Goal: Information Seeking & Learning: Learn about a topic

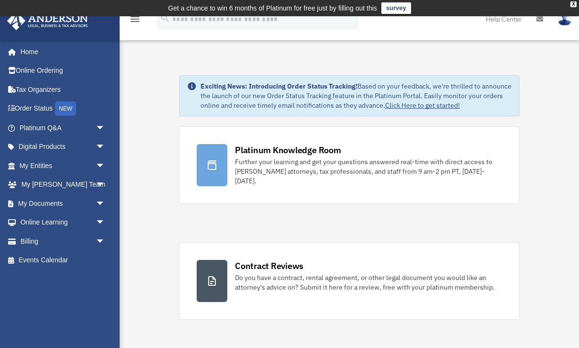
click at [101, 181] on span "arrow_drop_down" at bounding box center [105, 185] width 19 height 20
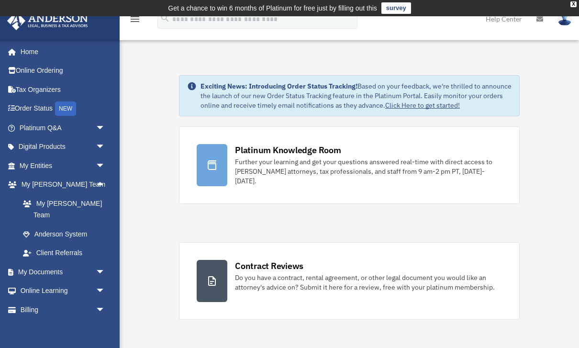
click at [103, 186] on span "arrow_drop_up" at bounding box center [105, 185] width 19 height 20
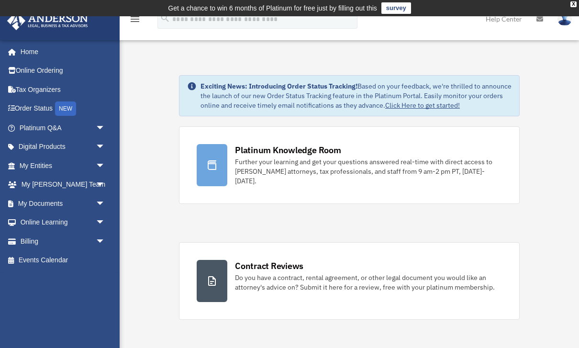
click at [98, 183] on span "arrow_drop_down" at bounding box center [105, 185] width 19 height 20
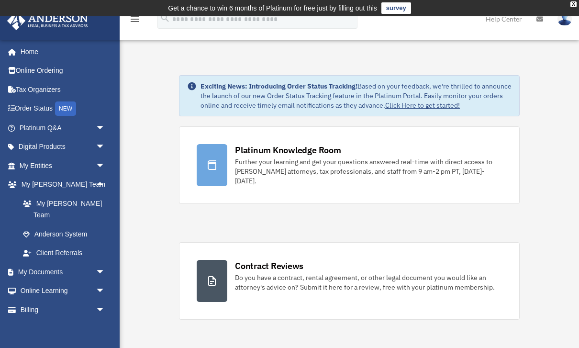
click at [96, 262] on span "arrow_drop_down" at bounding box center [105, 272] width 19 height 20
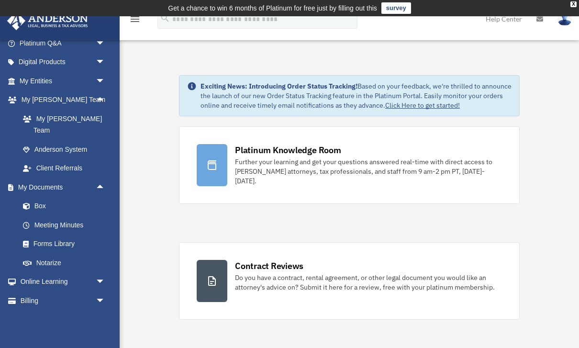
scroll to position [84, 0]
click at [100, 273] on span "arrow_drop_down" at bounding box center [105, 283] width 19 height 20
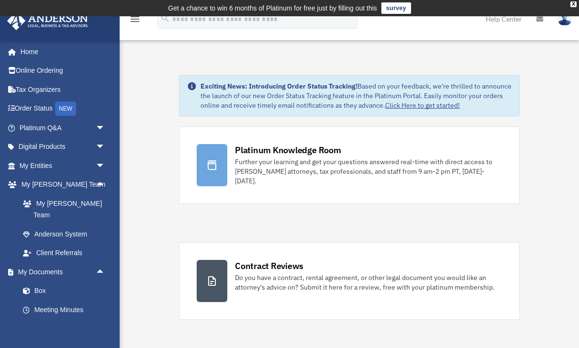
scroll to position [0, 0]
click at [101, 126] on span "arrow_drop_down" at bounding box center [105, 128] width 19 height 20
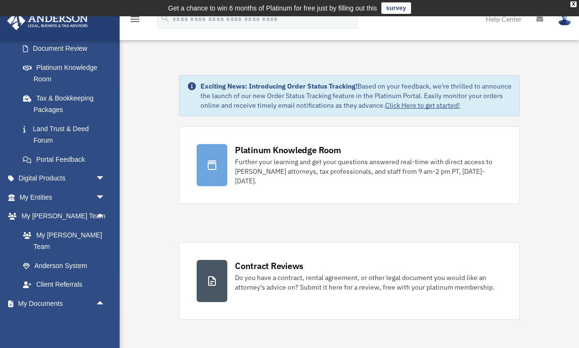
scroll to position [178, 0]
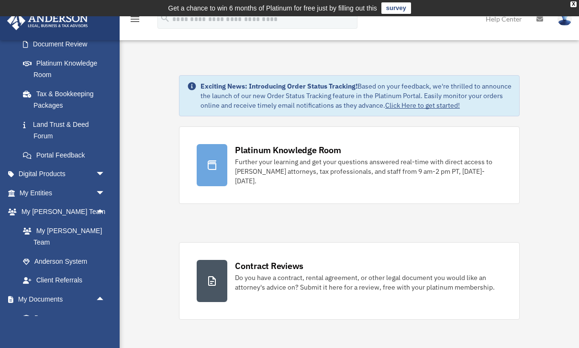
click at [101, 169] on span "arrow_drop_down" at bounding box center [105, 175] width 19 height 20
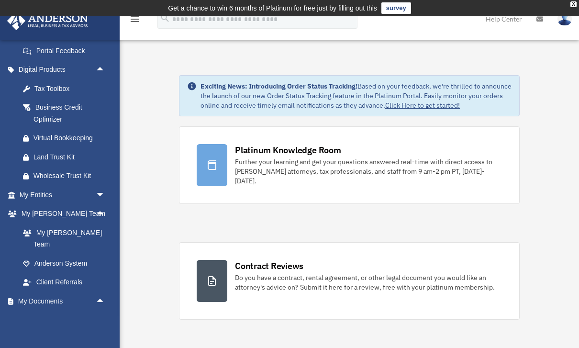
scroll to position [282, 0]
click at [65, 105] on div "Business Credit Optimizer" at bounding box center [71, 113] width 74 height 23
click at [61, 108] on div "Business Credit Optimizer" at bounding box center [71, 113] width 74 height 23
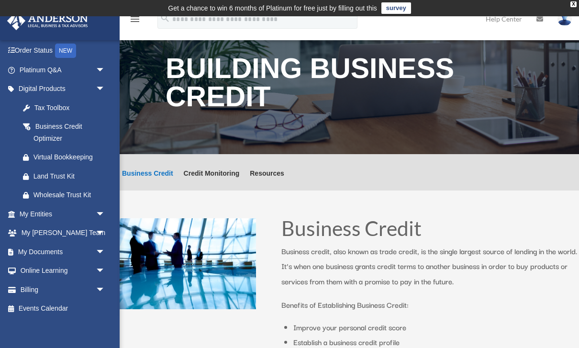
click at [135, 23] on icon "menu" at bounding box center [134, 18] width 11 height 11
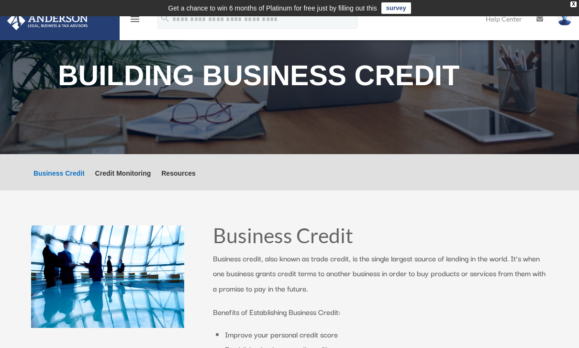
click at [132, 24] on icon "menu" at bounding box center [134, 18] width 11 height 11
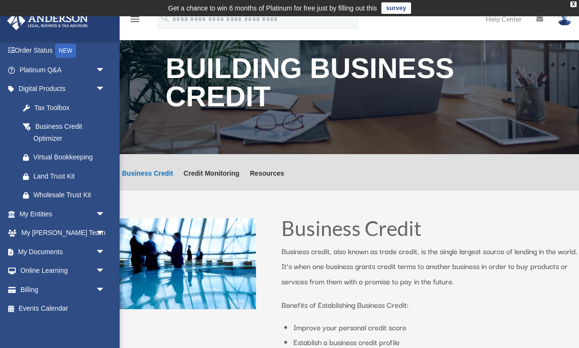
click at [509, 23] on link "Help Center" at bounding box center [504, 19] width 51 height 38
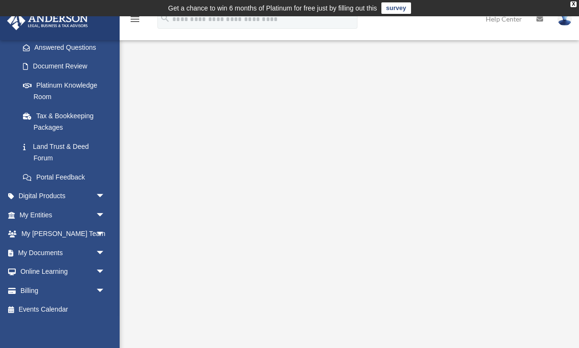
scroll to position [156, 0]
click at [98, 193] on span "arrow_drop_down" at bounding box center [105, 197] width 19 height 20
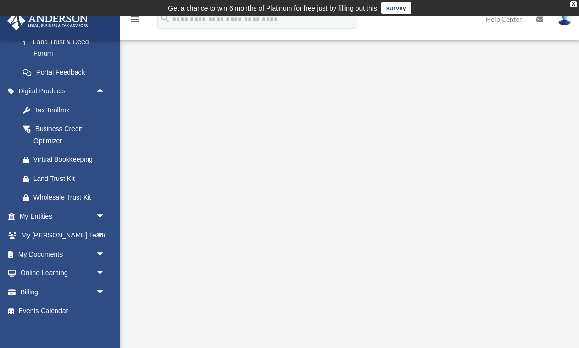
scroll to position [260, 0]
click at [575, 3] on div "X" at bounding box center [574, 4] width 6 height 6
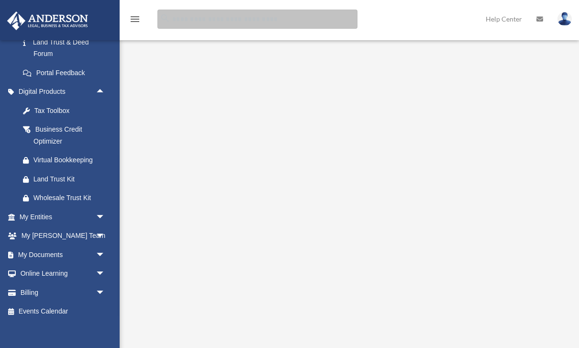
click at [308, 20] on input "search" at bounding box center [257, 19] width 200 height 19
type input "*********"
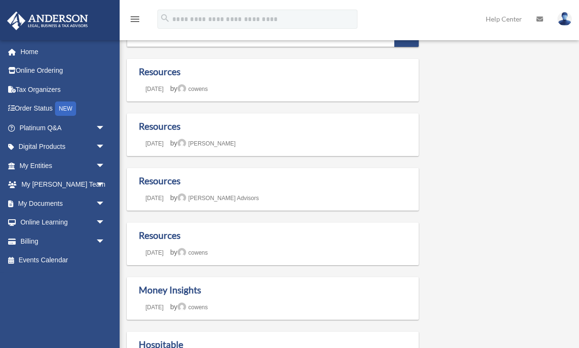
click at [177, 76] on link "Resources" at bounding box center [160, 71] width 42 height 11
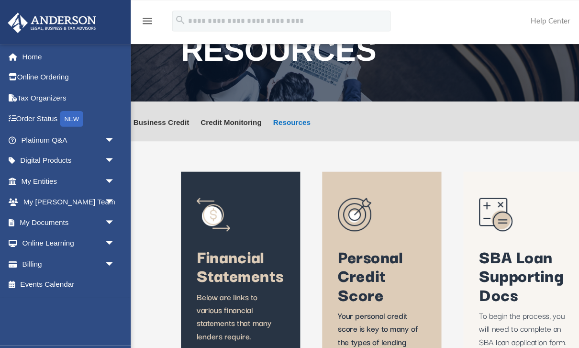
scroll to position [5, 0]
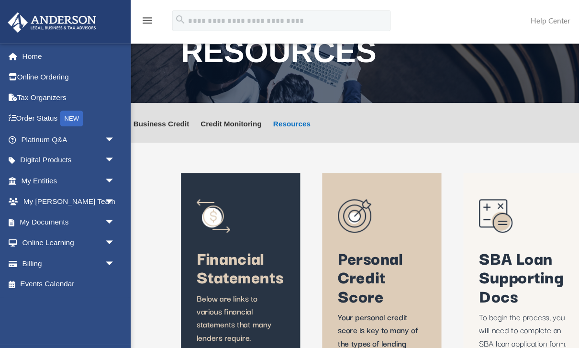
click at [504, 18] on link "Help Center" at bounding box center [504, 19] width 51 height 38
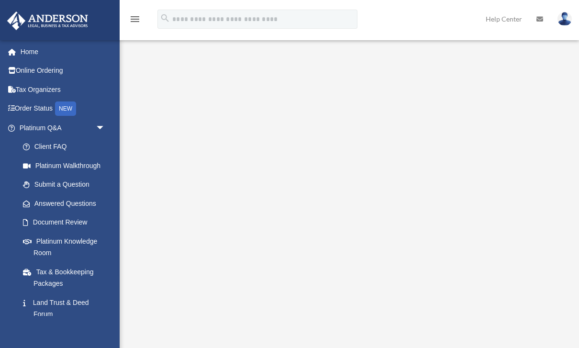
click at [127, 16] on div "menu" at bounding box center [135, 19] width 31 height 25
click at [139, 24] on icon "menu" at bounding box center [134, 18] width 11 height 11
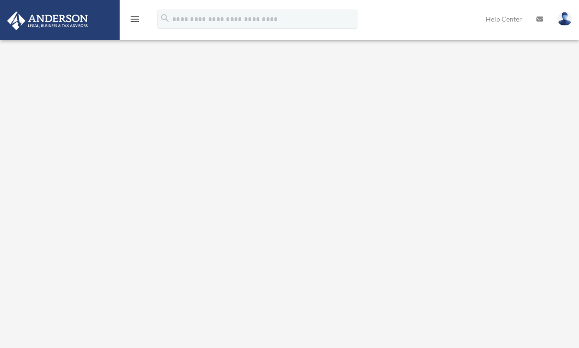
click at [132, 19] on icon "menu" at bounding box center [134, 18] width 11 height 11
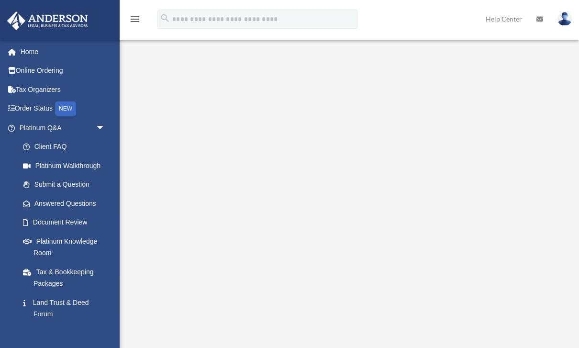
click at [24, 56] on link "Home" at bounding box center [63, 51] width 113 height 19
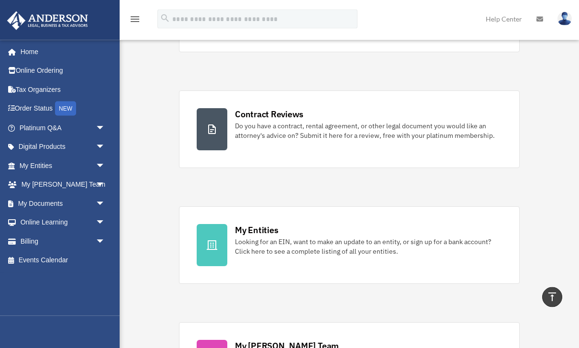
scroll to position [180, 0]
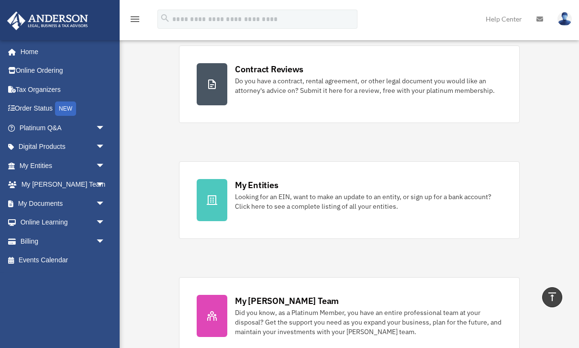
click at [200, 318] on div at bounding box center [212, 316] width 31 height 42
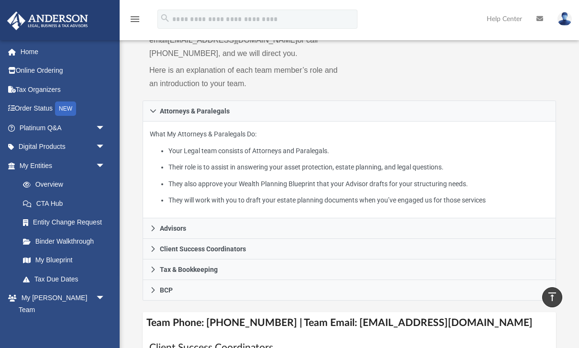
scroll to position [154, 0]
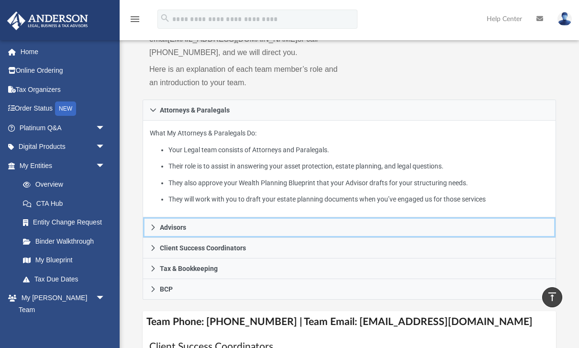
click at [162, 232] on link "Advisors" at bounding box center [350, 227] width 414 height 21
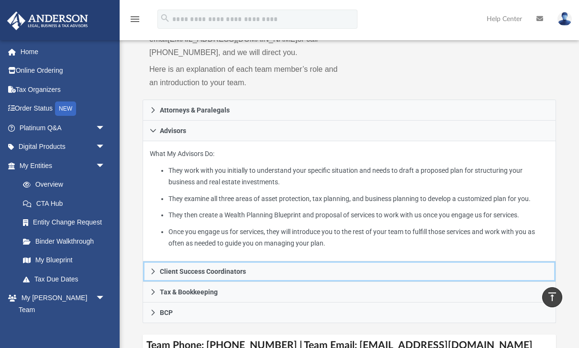
click at [162, 272] on span "Client Success Coordinators" at bounding box center [203, 271] width 86 height 7
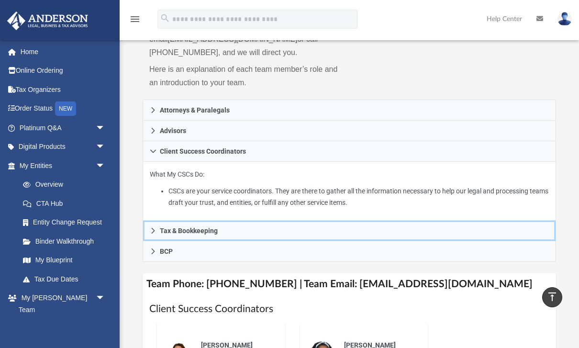
click at [157, 231] on link "Tax & Bookkeeping" at bounding box center [350, 231] width 414 height 21
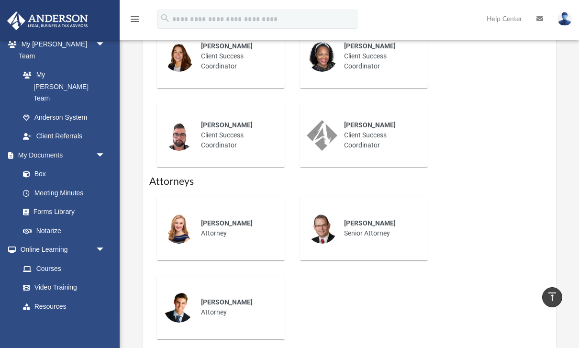
scroll to position [252, 0]
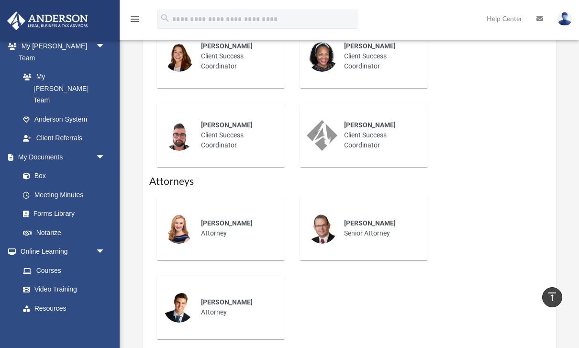
click at [46, 299] on link "Resources" at bounding box center [63, 308] width 101 height 19
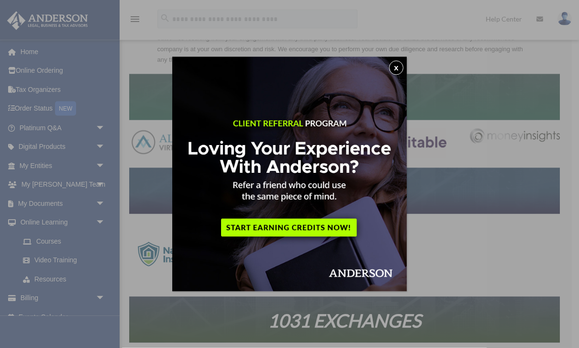
scroll to position [144, 0]
click at [397, 64] on button "x" at bounding box center [396, 68] width 14 height 14
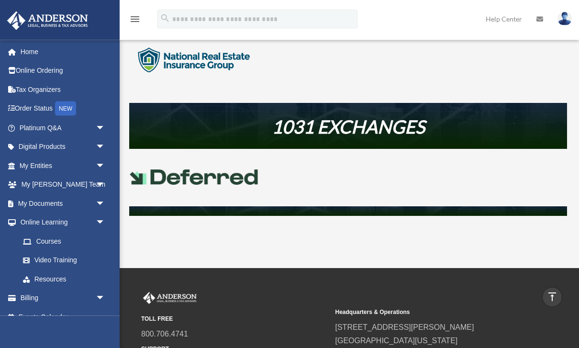
scroll to position [356, 0]
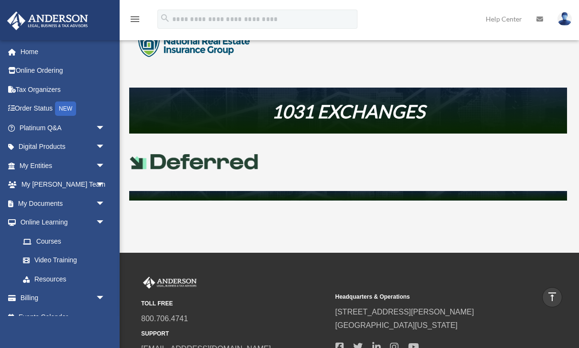
click at [416, 104] on em "1031 EXCHANGES" at bounding box center [348, 111] width 153 height 22
click at [180, 159] on img at bounding box center [194, 162] width 130 height 16
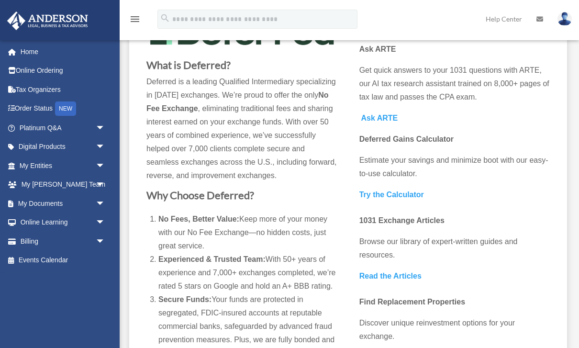
scroll to position [135, 0]
